Goal: Task Accomplishment & Management: Complete application form

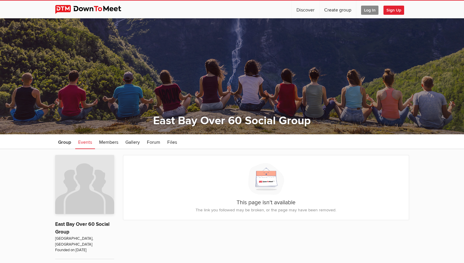
click at [393, 11] on span "Sign Up" at bounding box center [394, 10] width 21 height 9
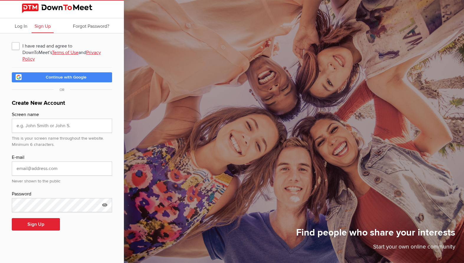
click at [17, 47] on span "I have read and agree to DownToMeet's Terms of Use and Privacy Policy" at bounding box center [62, 45] width 100 height 11
click at [12, 40] on input "I have read and agree to DownToMeet's Terms of Use and Privacy Policy" at bounding box center [12, 40] width 0 height 0
checkbox input "true"
click at [80, 119] on input "text" at bounding box center [62, 126] width 100 height 14
type input "[PERSON_NAME]"
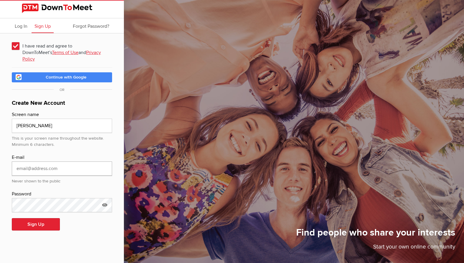
click at [73, 161] on input "email" at bounding box center [62, 168] width 100 height 14
type input "[EMAIL_ADDRESS][DOMAIN_NAME]"
click at [103, 200] on icon at bounding box center [104, 205] width 9 height 14
click at [37, 218] on button "Sign Up" at bounding box center [36, 224] width 48 height 12
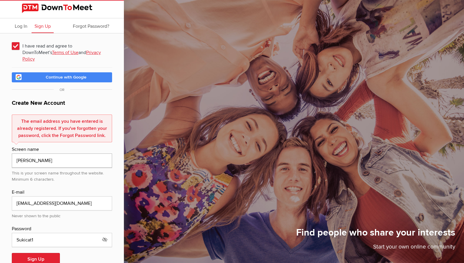
click at [55, 155] on input "[PERSON_NAME]" at bounding box center [62, 160] width 100 height 14
drag, startPoint x: 58, startPoint y: 155, endPoint x: -1, endPoint y: 153, distance: 58.2
click at [0, 153] on html "Log In Sign Up Forgot Password? I have read and agree to DownToMeet's Terms of …" at bounding box center [232, 131] width 464 height 263
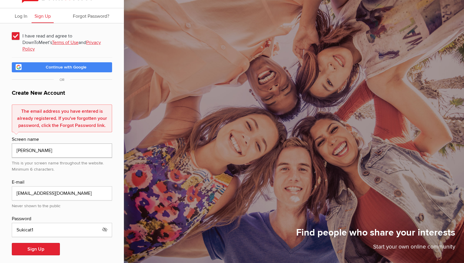
type input "[PERSON_NAME]"
click at [50, 223] on input "Sukicat1" at bounding box center [62, 230] width 100 height 14
drag, startPoint x: 49, startPoint y: 222, endPoint x: -2, endPoint y: 222, distance: 51.0
click at [0, 222] on html "Log In Sign Up Forgot Password? I have read and agree to DownToMeet's Terms of …" at bounding box center [232, 121] width 464 height 263
click at [37, 245] on button "Sign Up" at bounding box center [36, 249] width 48 height 12
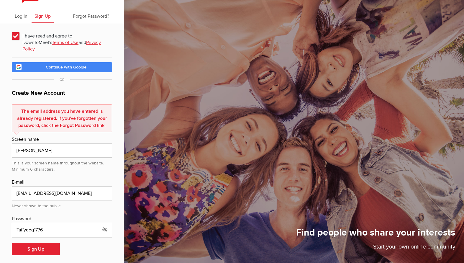
click at [19, 224] on input "Taffydog1776" at bounding box center [62, 230] width 100 height 14
type input "taffydog1776"
click at [37, 243] on button "Sign Up" at bounding box center [36, 249] width 48 height 12
